Goal: Manage account settings

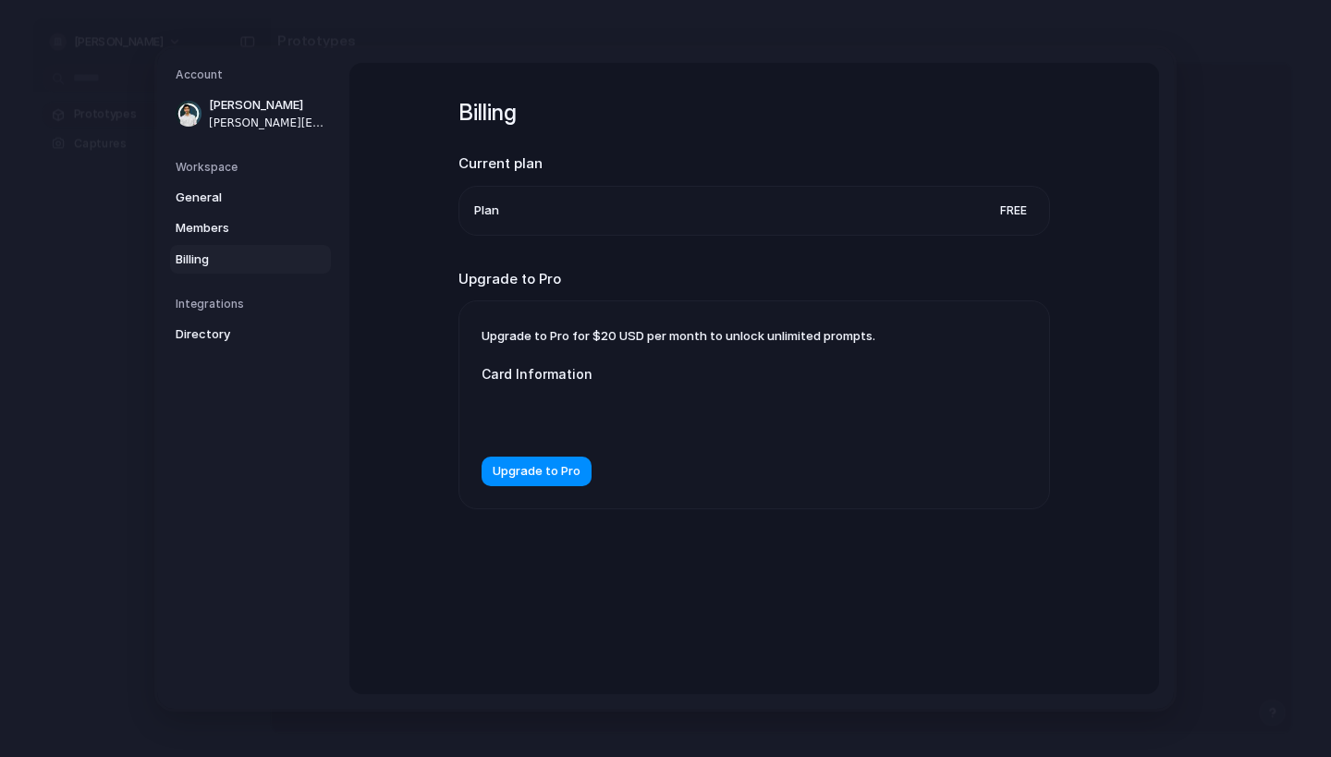
click at [605, 215] on li "Plan Free" at bounding box center [754, 211] width 560 height 48
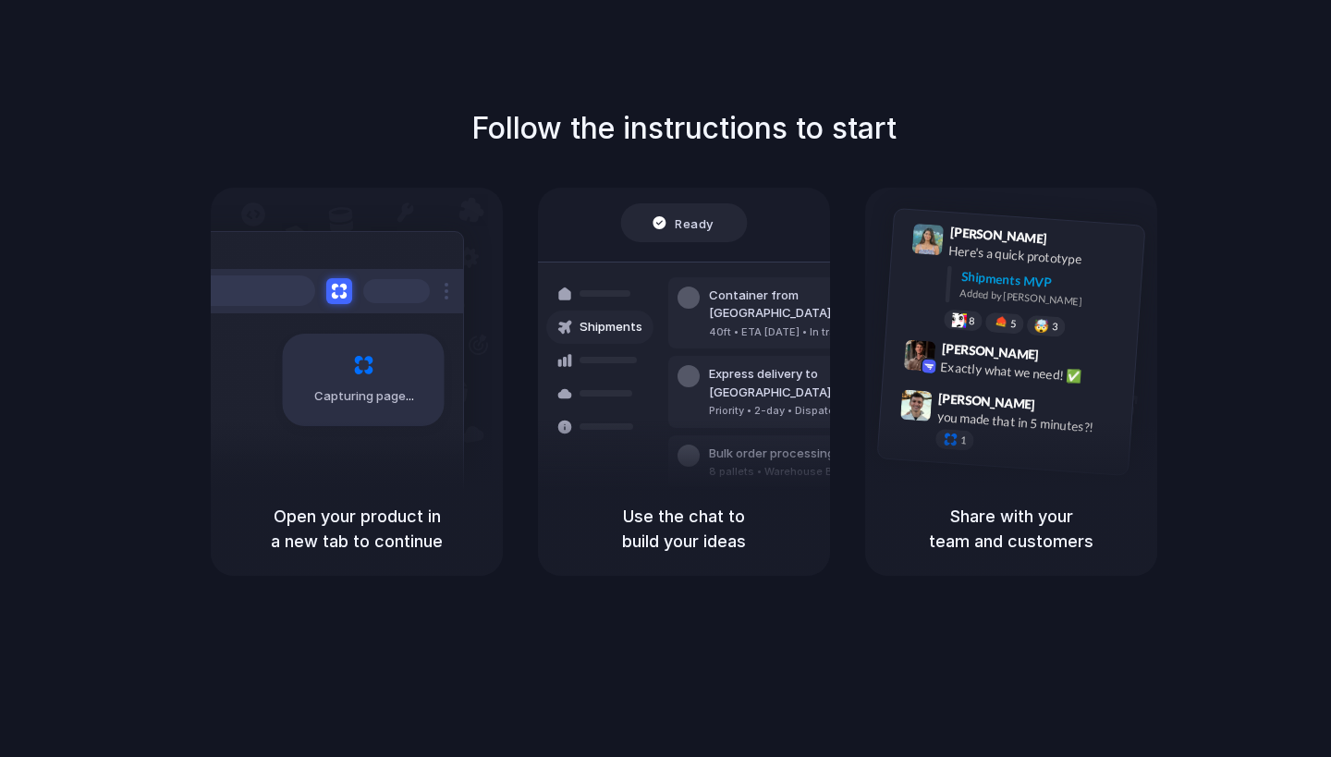
click at [664, 244] on div "Ready Shipments Container from [GEOGRAPHIC_DATA] 40ft • ETA [DATE] • In transit…" at bounding box center [684, 362] width 314 height 320
click at [680, 234] on div "Ready" at bounding box center [684, 222] width 127 height 39
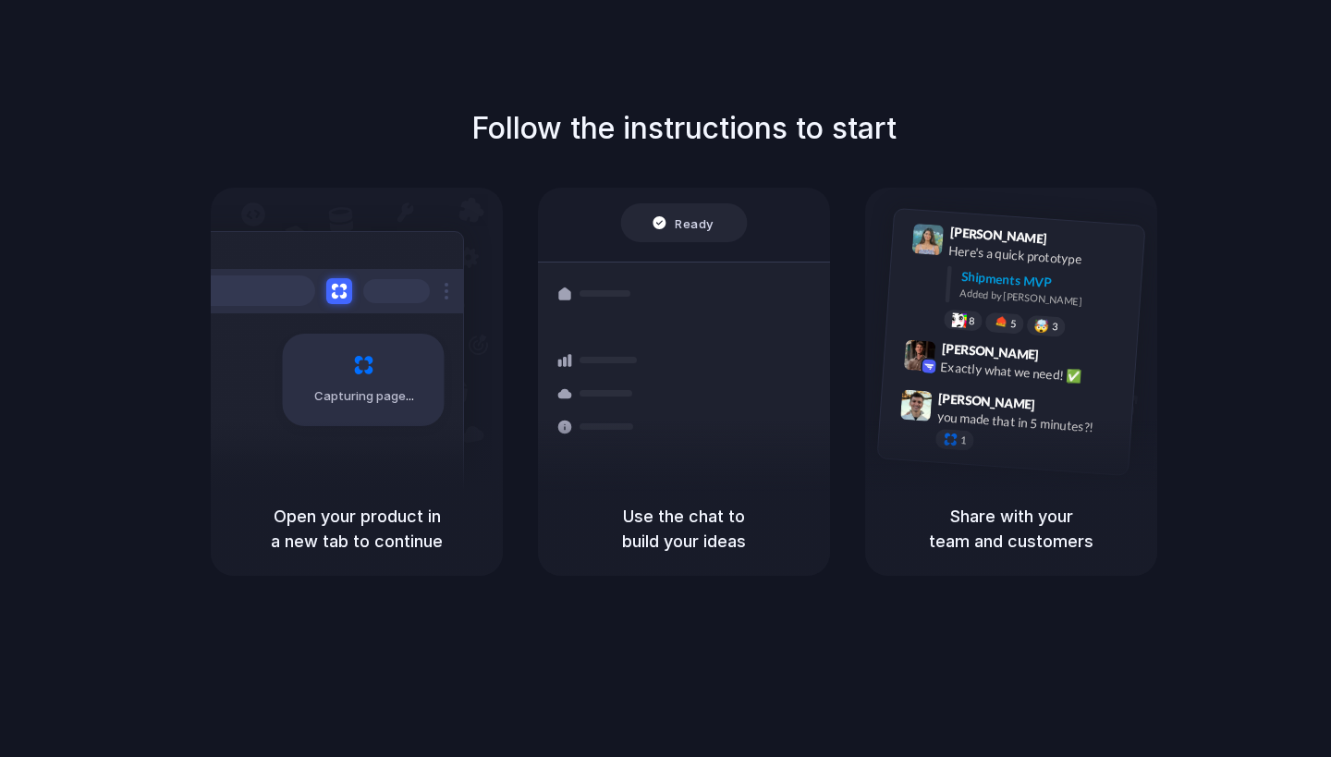
click at [680, 234] on div "Ready" at bounding box center [684, 222] width 127 height 39
